Goal: Information Seeking & Learning: Learn about a topic

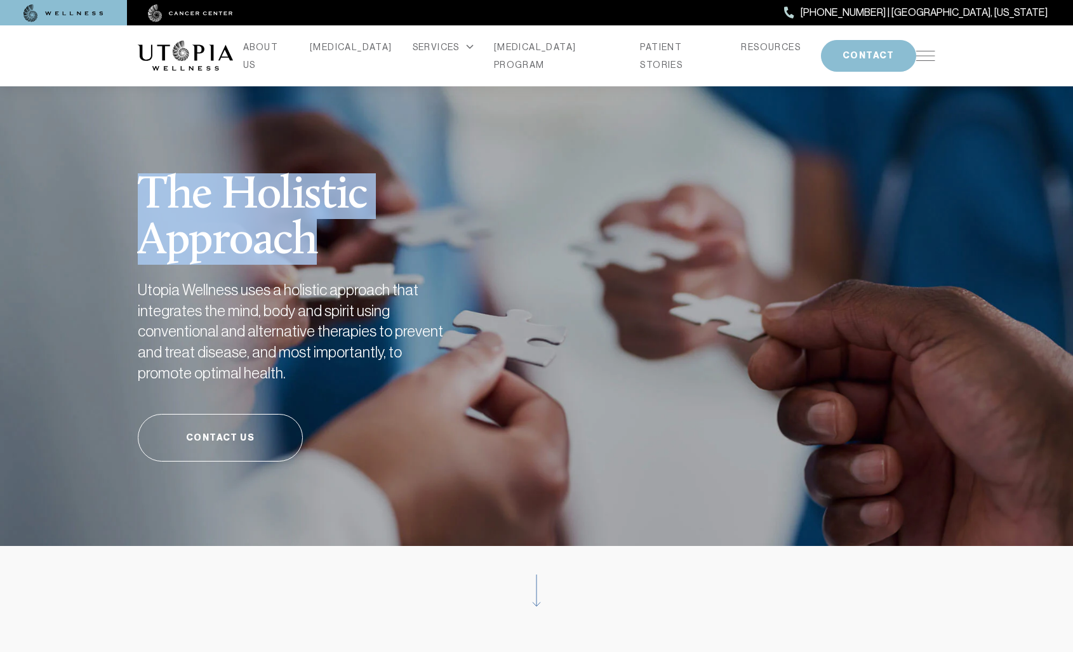
drag, startPoint x: 150, startPoint y: 196, endPoint x: 365, endPoint y: 262, distance: 224.4
click at [365, 262] on h1 "The Holistic Approach" at bounding box center [325, 203] width 375 height 123
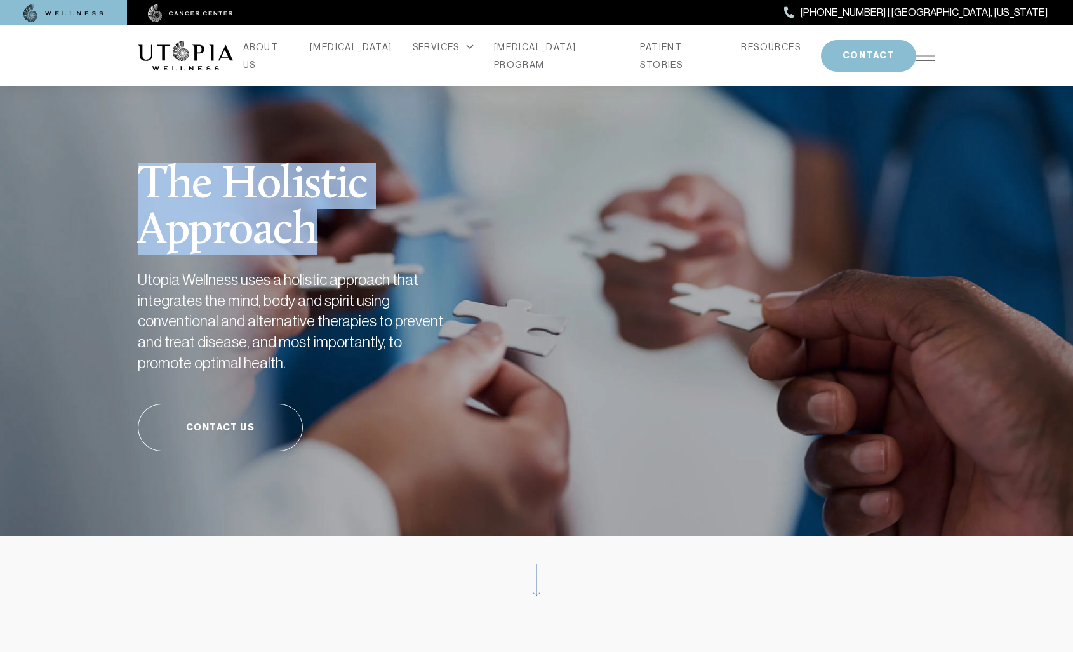
scroll to position [11, 0]
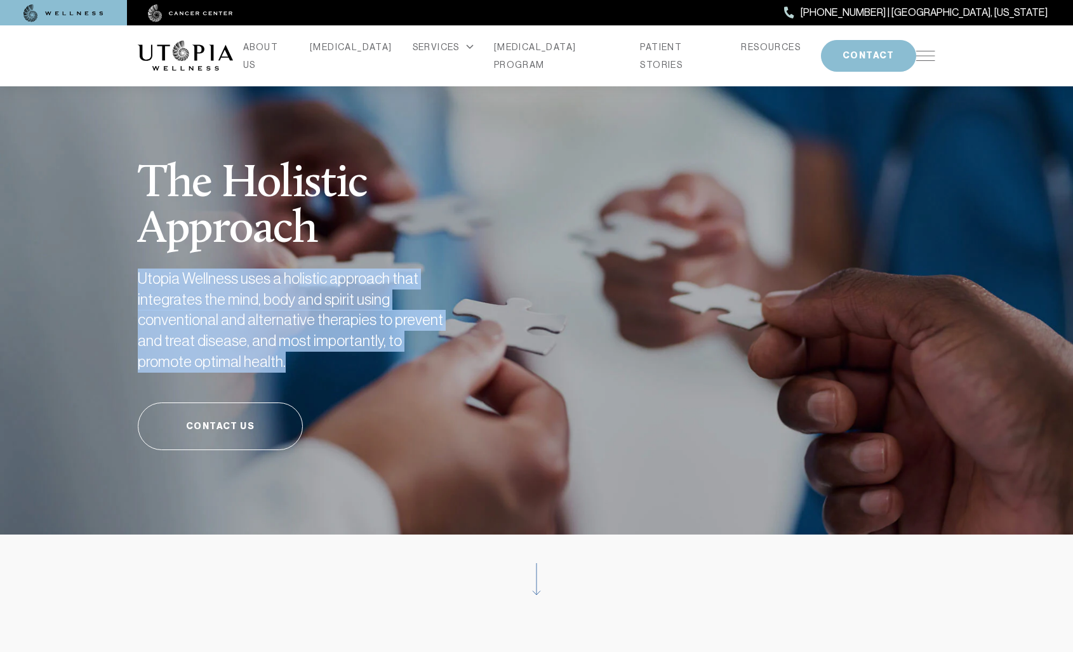
drag, startPoint x: 138, startPoint y: 279, endPoint x: 265, endPoint y: 377, distance: 160.8
click at [265, 377] on div "The Holistic Approach Utopia Wellness uses a holistic approach that integrates …" at bounding box center [537, 290] width 798 height 489
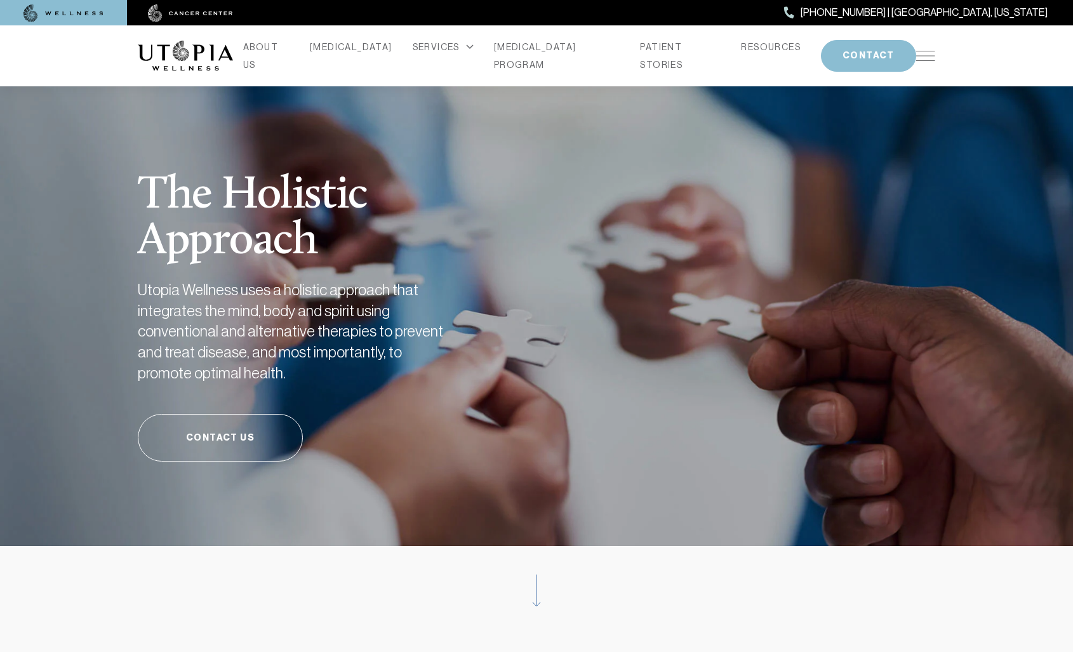
scroll to position [5, 0]
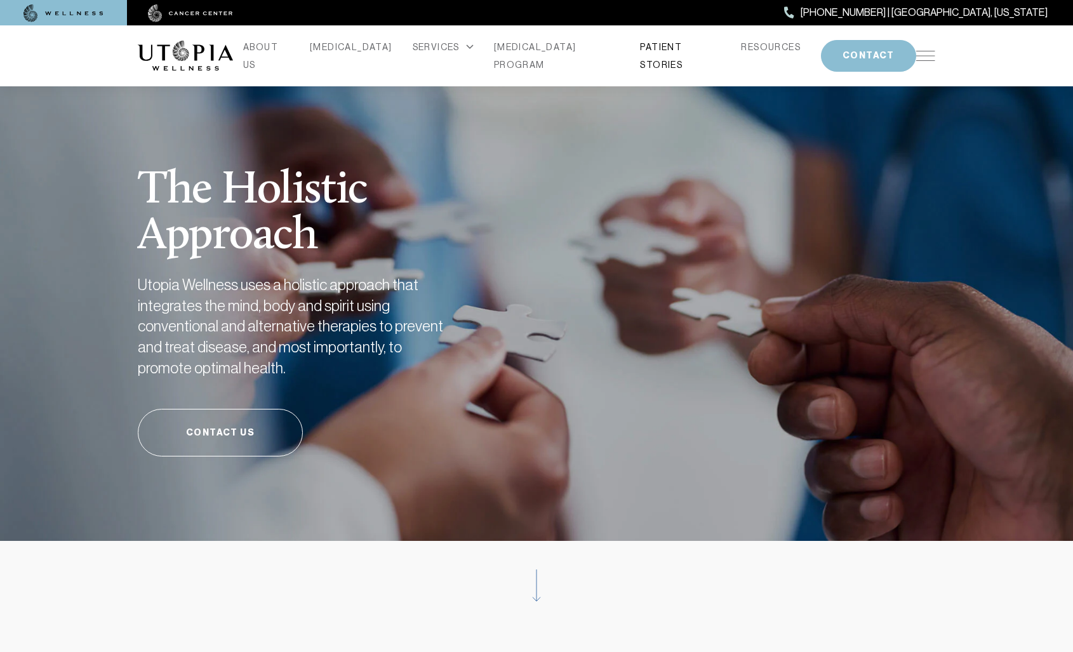
click at [664, 53] on link "PATIENT STORIES" at bounding box center [680, 56] width 81 height 36
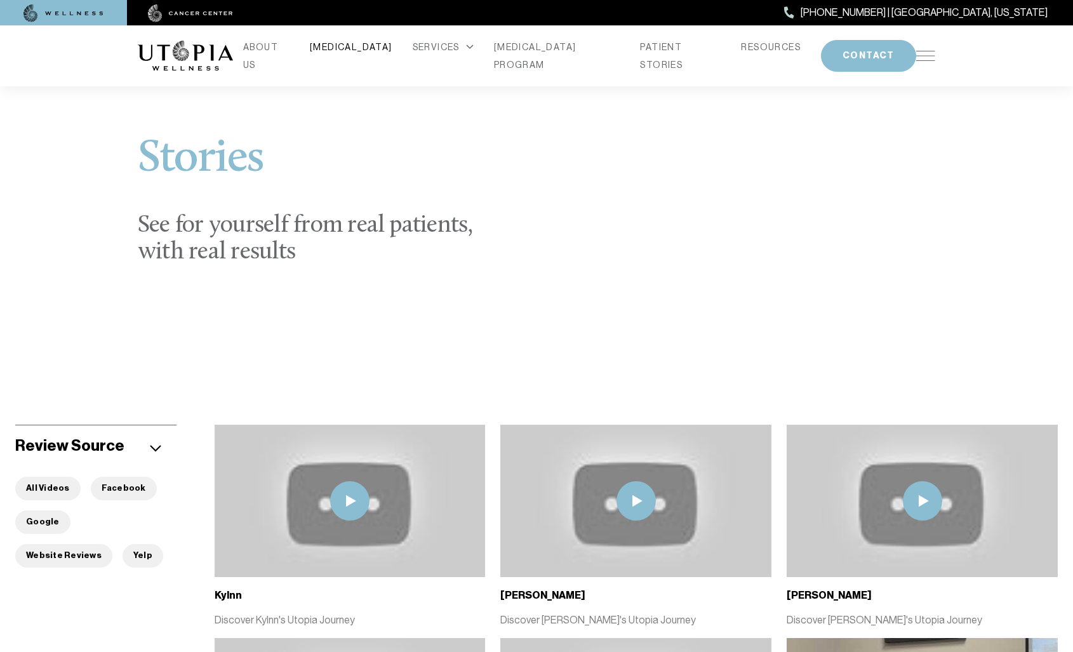
click at [359, 53] on link "[MEDICAL_DATA]" at bounding box center [351, 47] width 83 height 18
